Goal: Task Accomplishment & Management: Use online tool/utility

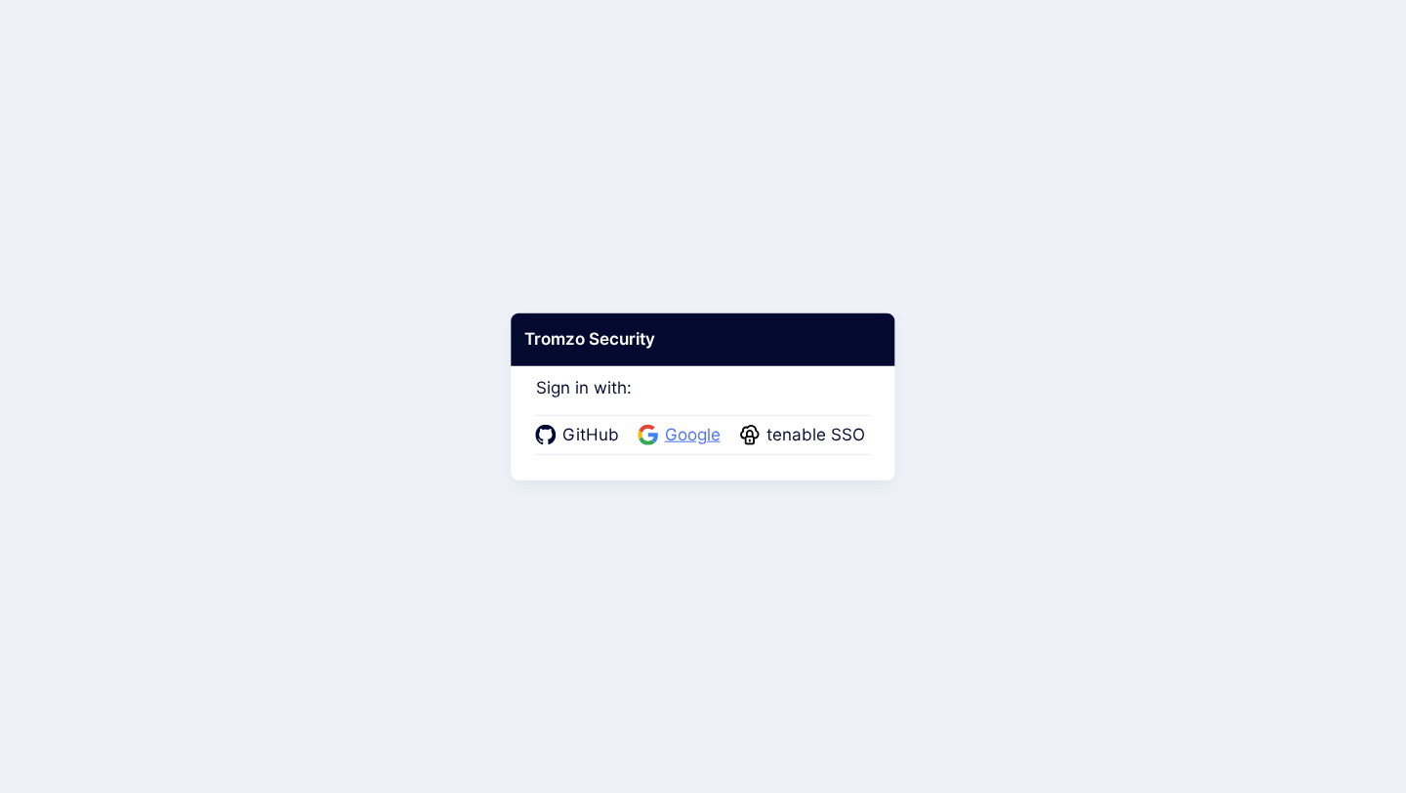
click at [677, 436] on span "Google" at bounding box center [692, 435] width 67 height 25
click at [707, 415] on div "GitHub Google tenable SSO" at bounding box center [703, 435] width 335 height 41
click at [699, 427] on span "Google" at bounding box center [692, 435] width 67 height 25
click at [682, 440] on span "Google" at bounding box center [692, 435] width 67 height 25
